Goal: Information Seeking & Learning: Learn about a topic

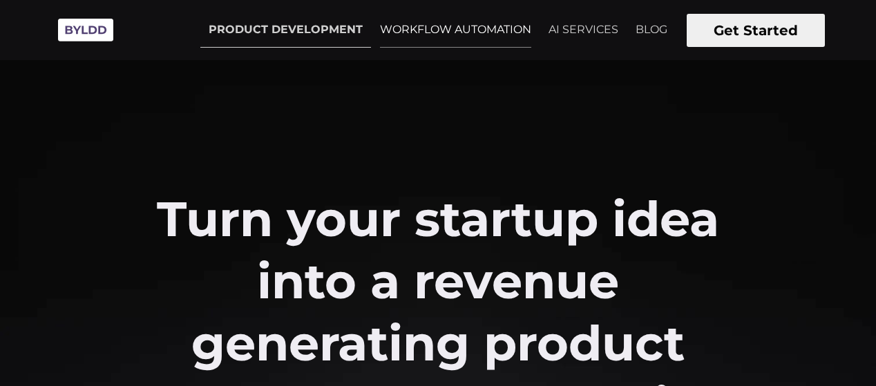
click at [455, 32] on link "WORKFLOW AUTOMATION" at bounding box center [456, 29] width 168 height 35
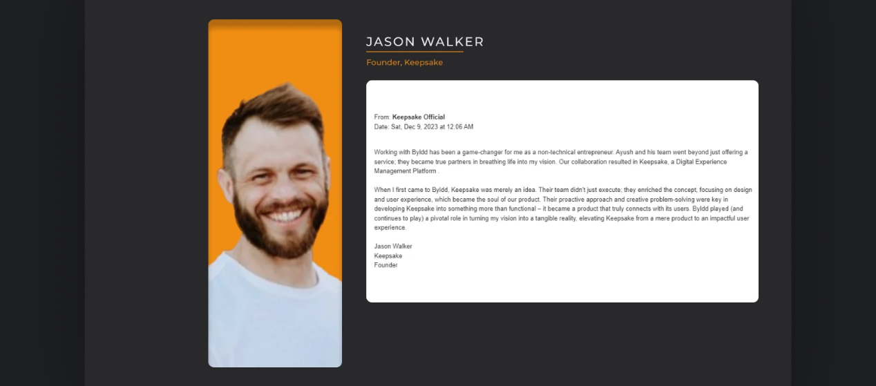
scroll to position [1198, 0]
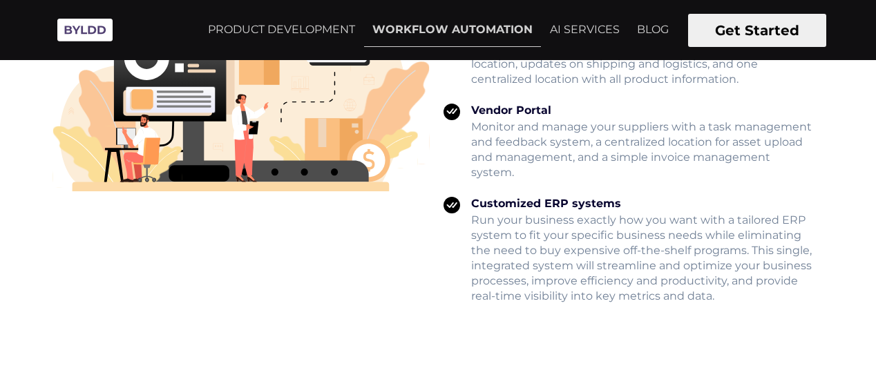
scroll to position [2027, 0]
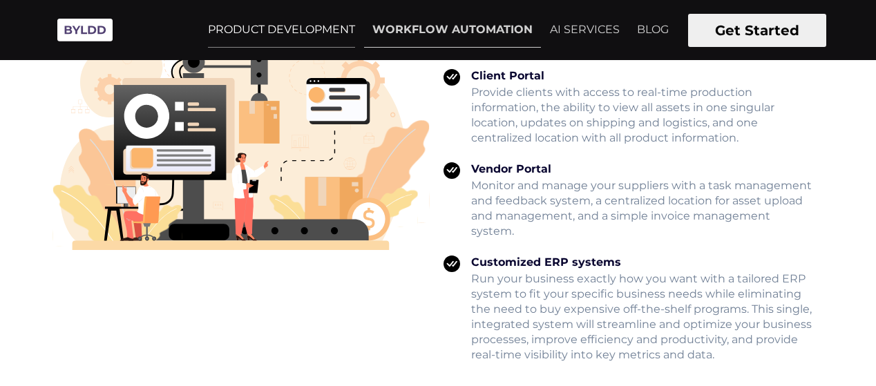
click at [276, 31] on link "PRODUCT DEVELOPMENT" at bounding box center [282, 29] width 164 height 35
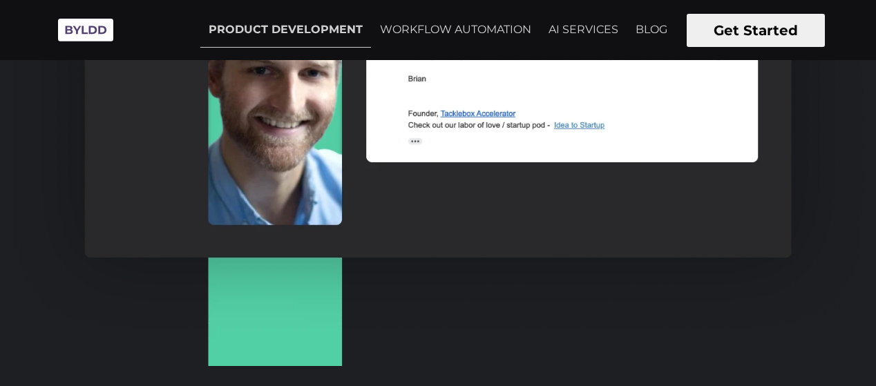
scroll to position [2442, 0]
